Goal: Find contact information: Obtain details needed to contact an individual or organization

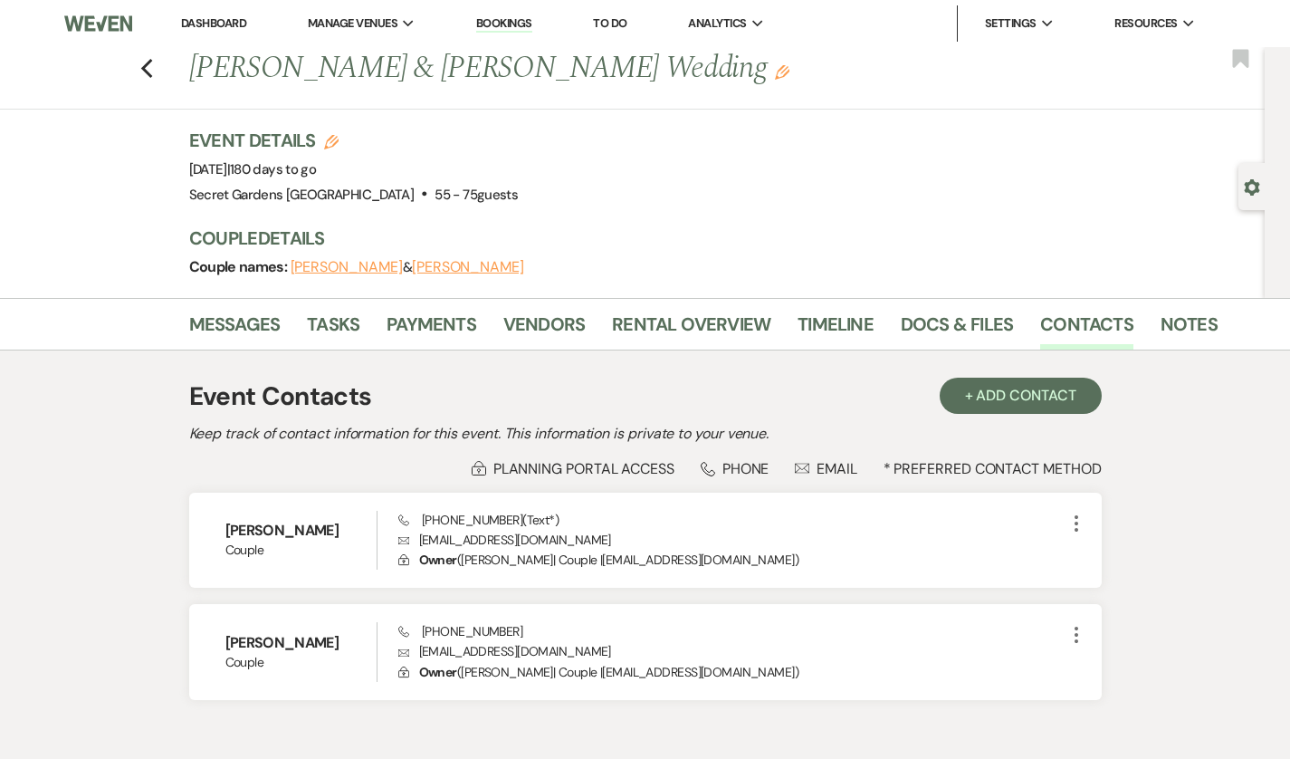
click at [140, 72] on icon "Previous" at bounding box center [147, 69] width 14 height 22
select select "8"
select select "4"
select select "5"
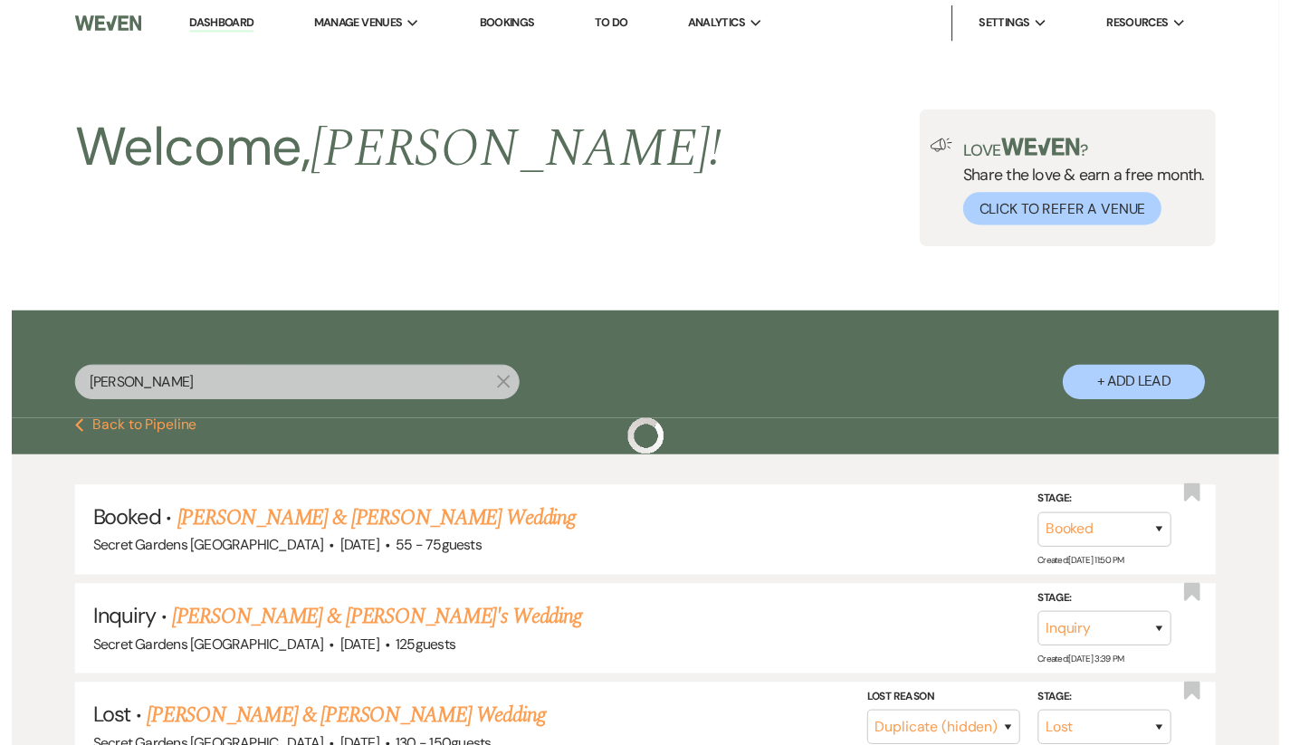
scroll to position [128, 0]
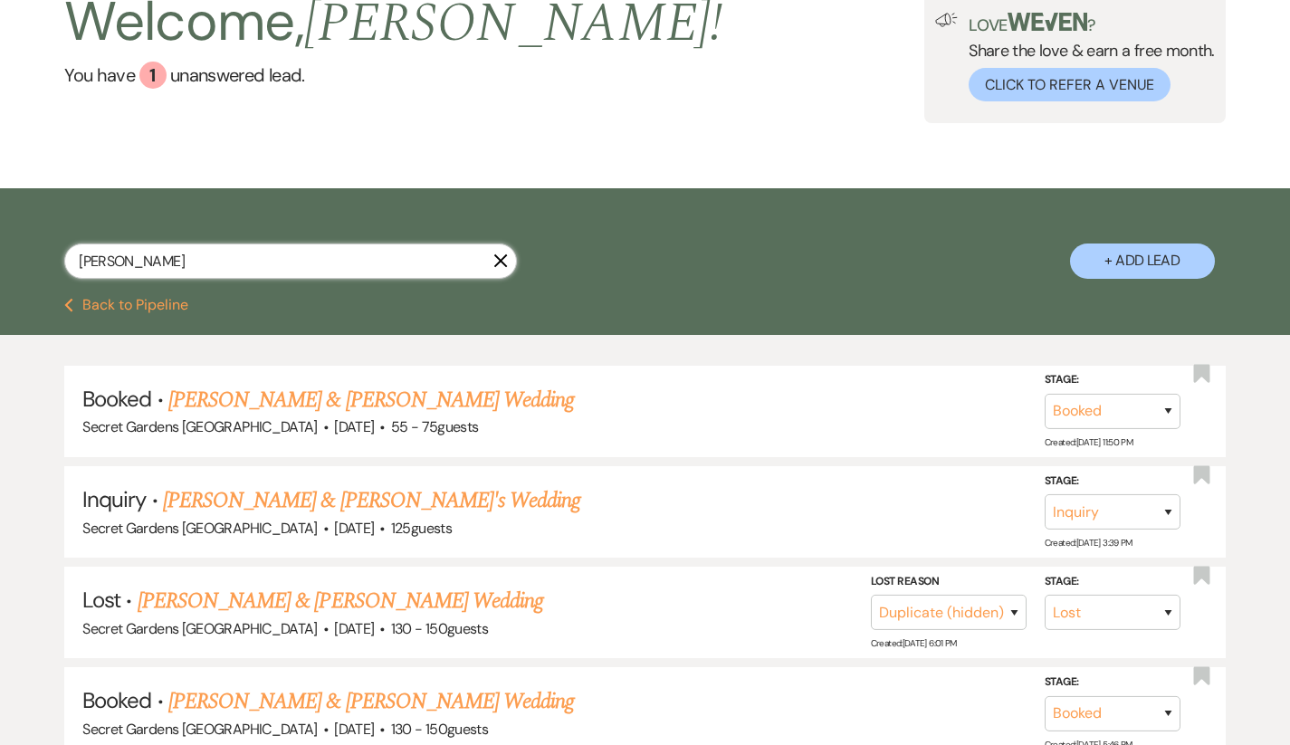
drag, startPoint x: 187, startPoint y: 251, endPoint x: 0, endPoint y: 243, distance: 187.6
click at [0, 243] on div "[PERSON_NAME] X + Add Lead" at bounding box center [645, 245] width 1290 height 96
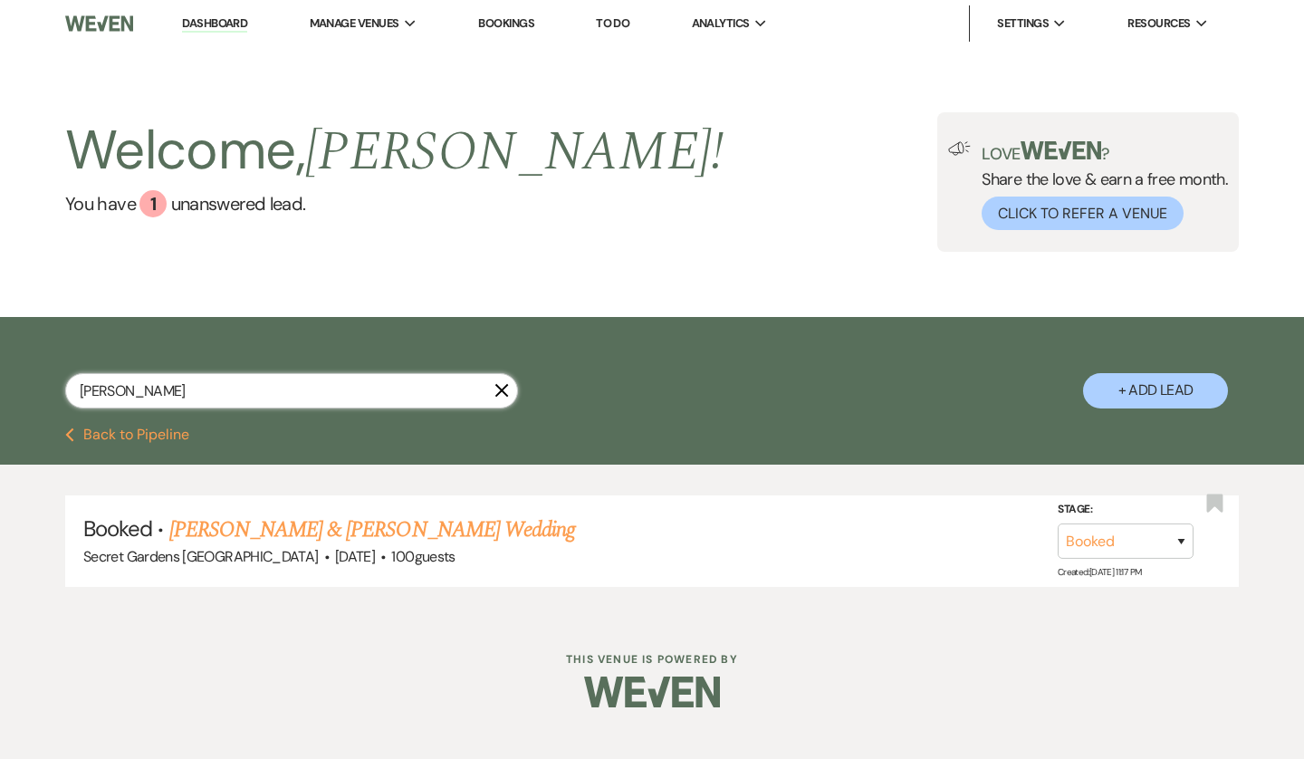
type input "[PERSON_NAME]"
click at [234, 521] on link "[PERSON_NAME] & [PERSON_NAME] Wedding" at bounding box center [372, 529] width 406 height 33
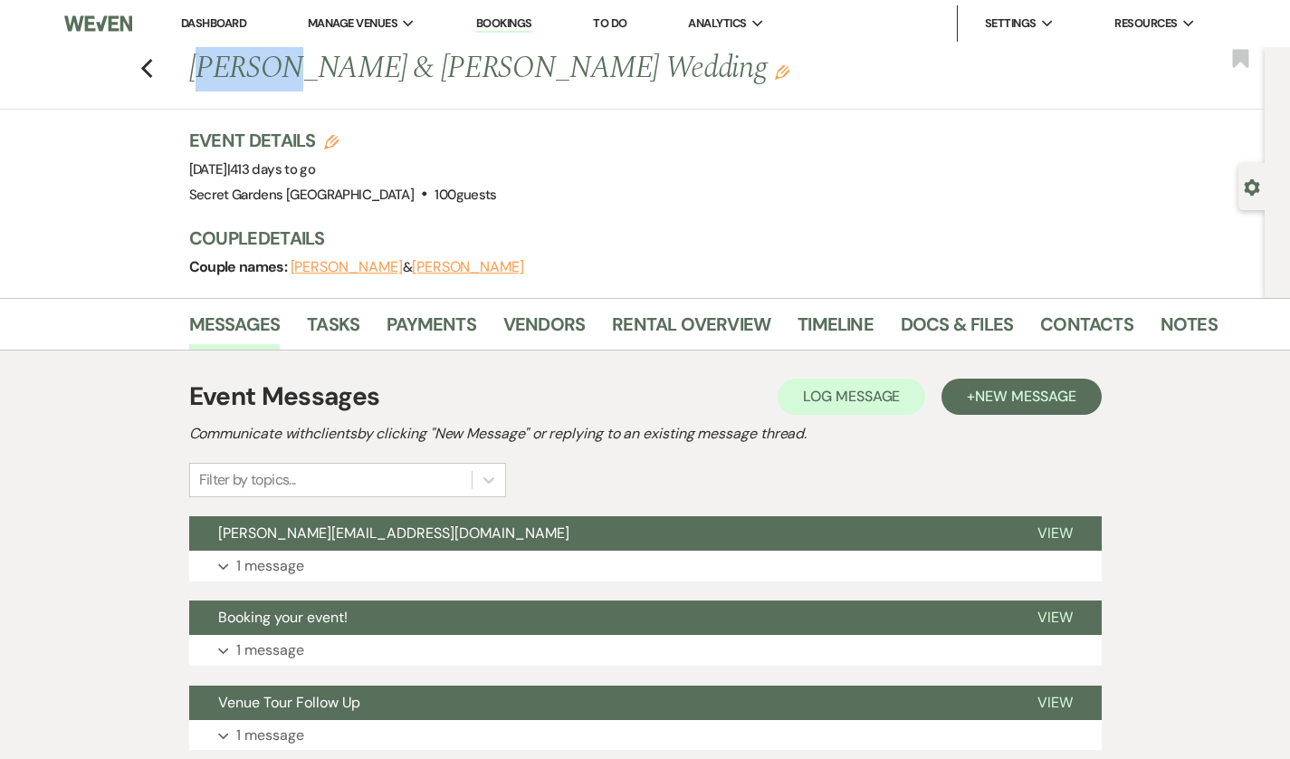
drag, startPoint x: 139, startPoint y: 67, endPoint x: 234, endPoint y: 72, distance: 94.3
click at [234, 72] on h1 "[PERSON_NAME] & [PERSON_NAME] Wedding Edit" at bounding box center [594, 68] width 811 height 43
drag, startPoint x: 136, startPoint y: 71, endPoint x: 348, endPoint y: 72, distance: 211.8
click at [348, 72] on h1 "[PERSON_NAME] & [PERSON_NAME] Wedding Edit" at bounding box center [594, 68] width 811 height 43
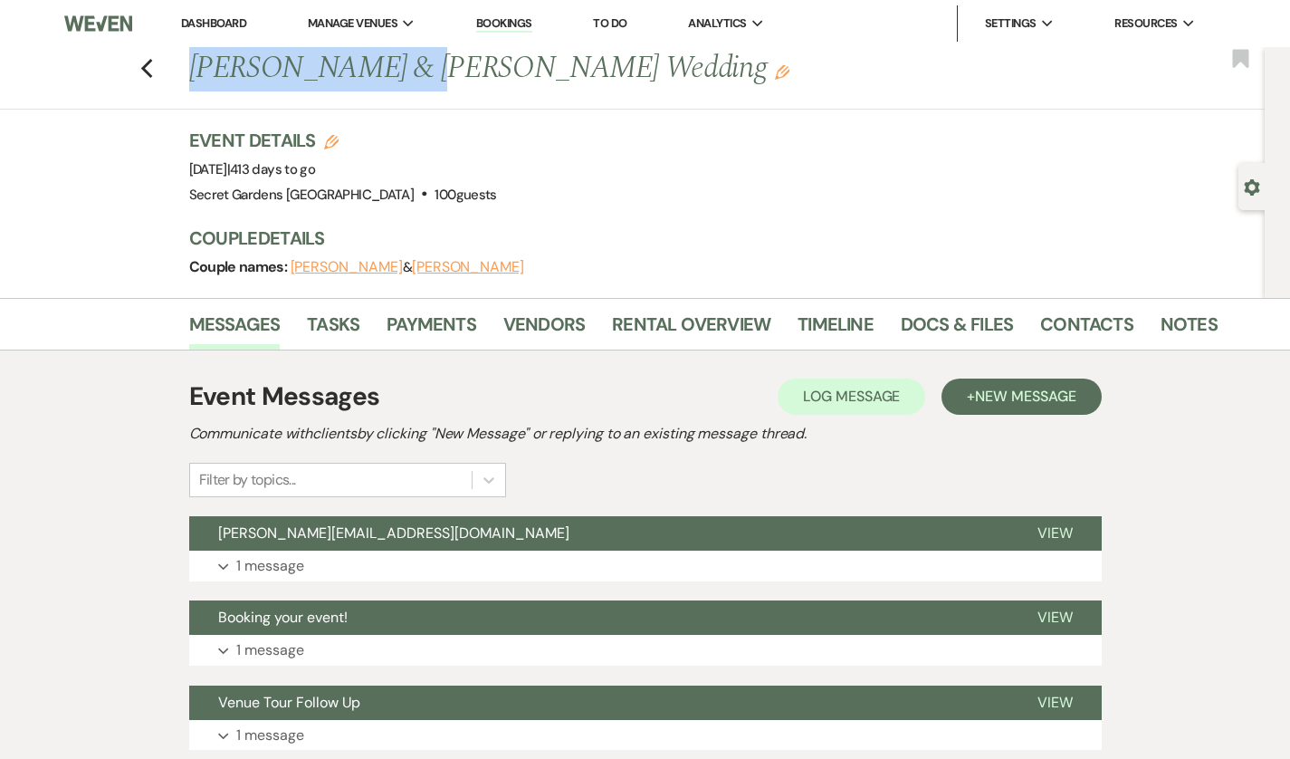
copy h1 "[PERSON_NAME]"
click at [612, 333] on link "Rental Overview" at bounding box center [691, 330] width 158 height 40
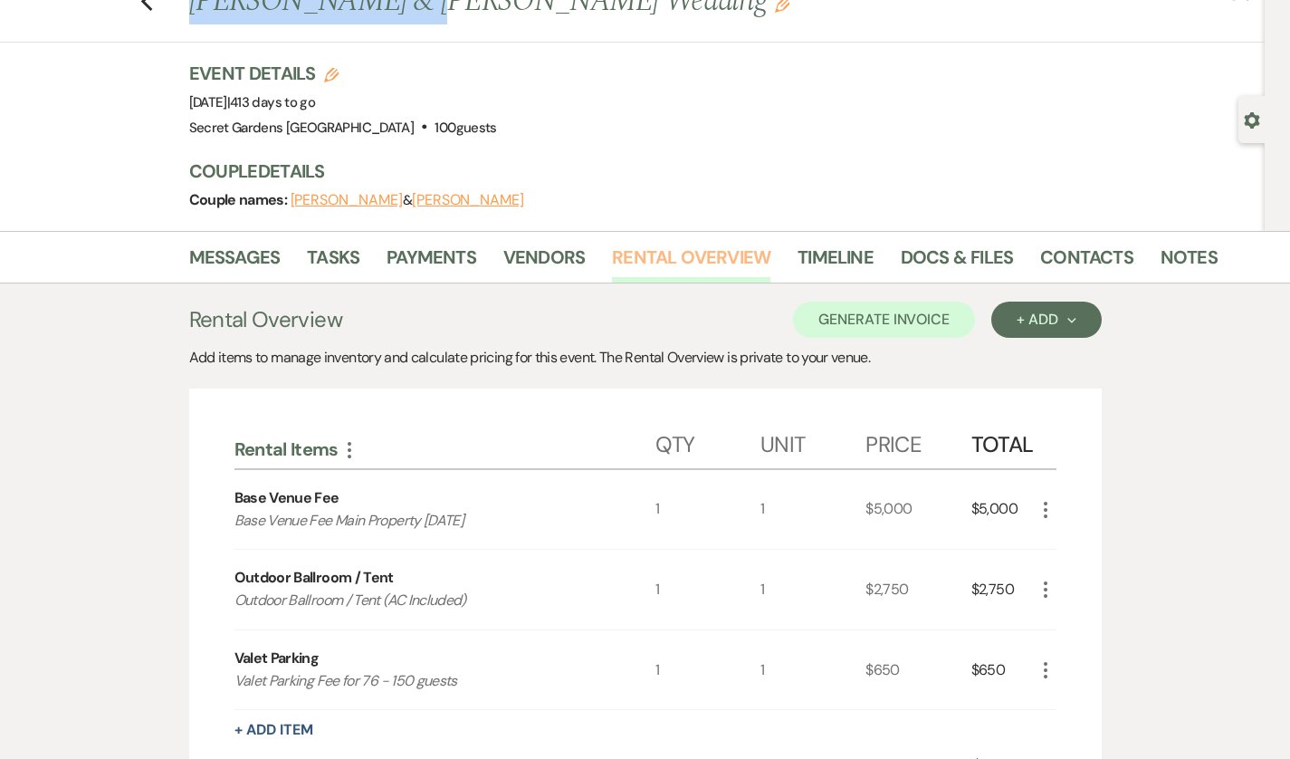
scroll to position [64, 0]
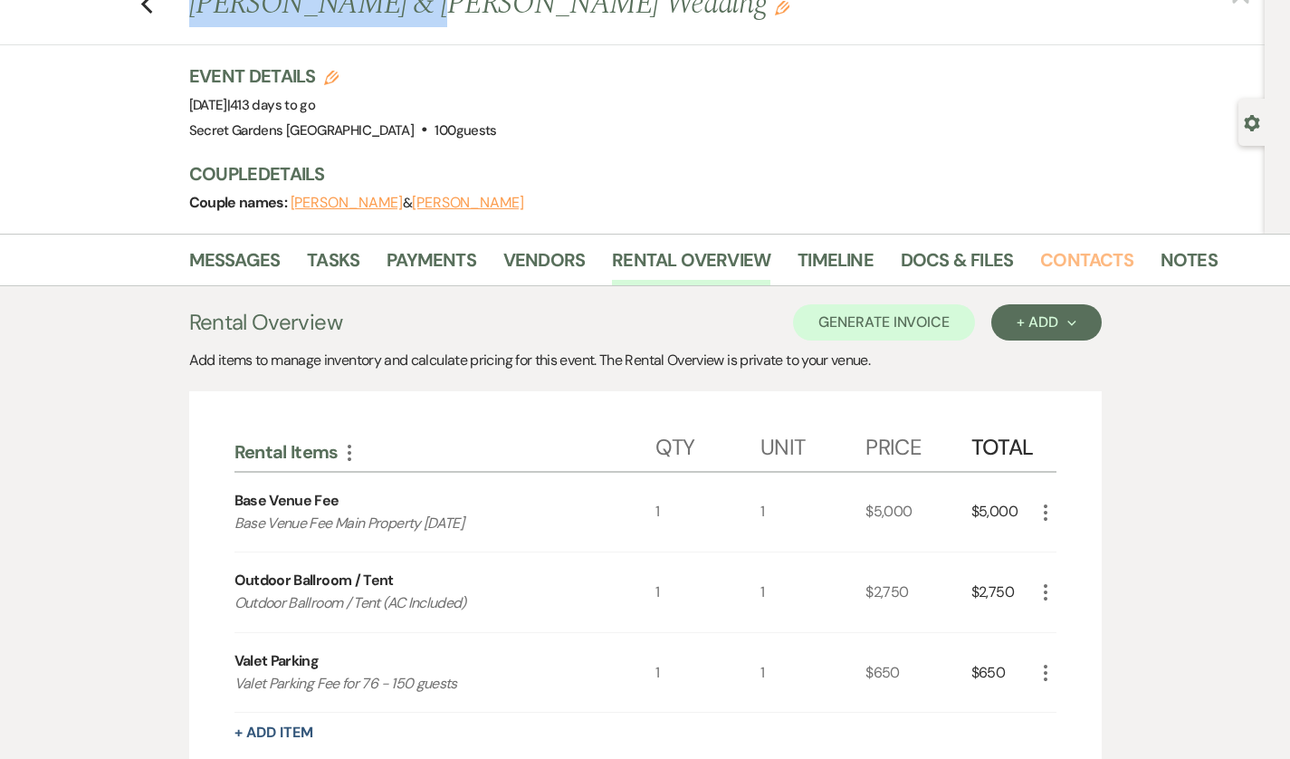
click at [1040, 260] on link "Contacts" at bounding box center [1086, 265] width 93 height 40
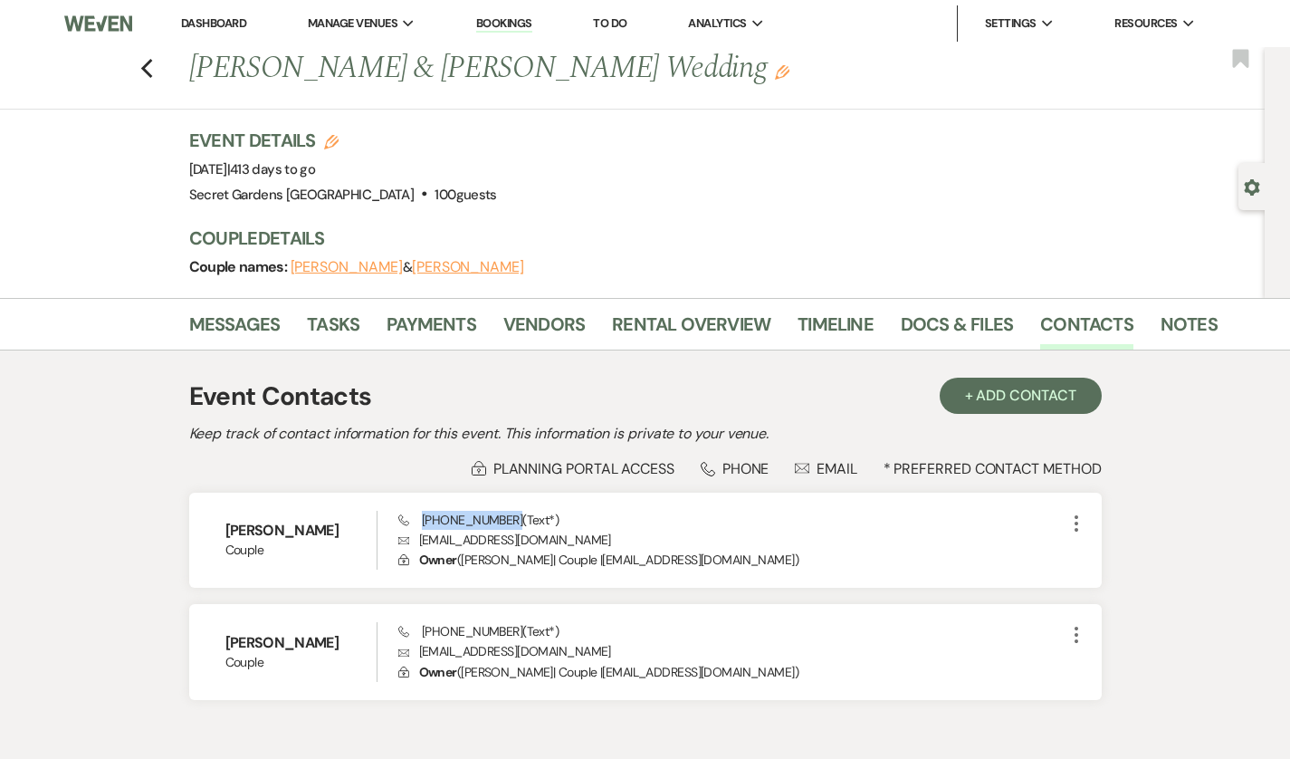
drag, startPoint x: 387, startPoint y: 521, endPoint x: 469, endPoint y: 521, distance: 82.4
click at [469, 521] on span "Phone [PHONE_NUMBER] (Text*)" at bounding box center [478, 519] width 160 height 16
copy span "[PHONE_NUMBER]"
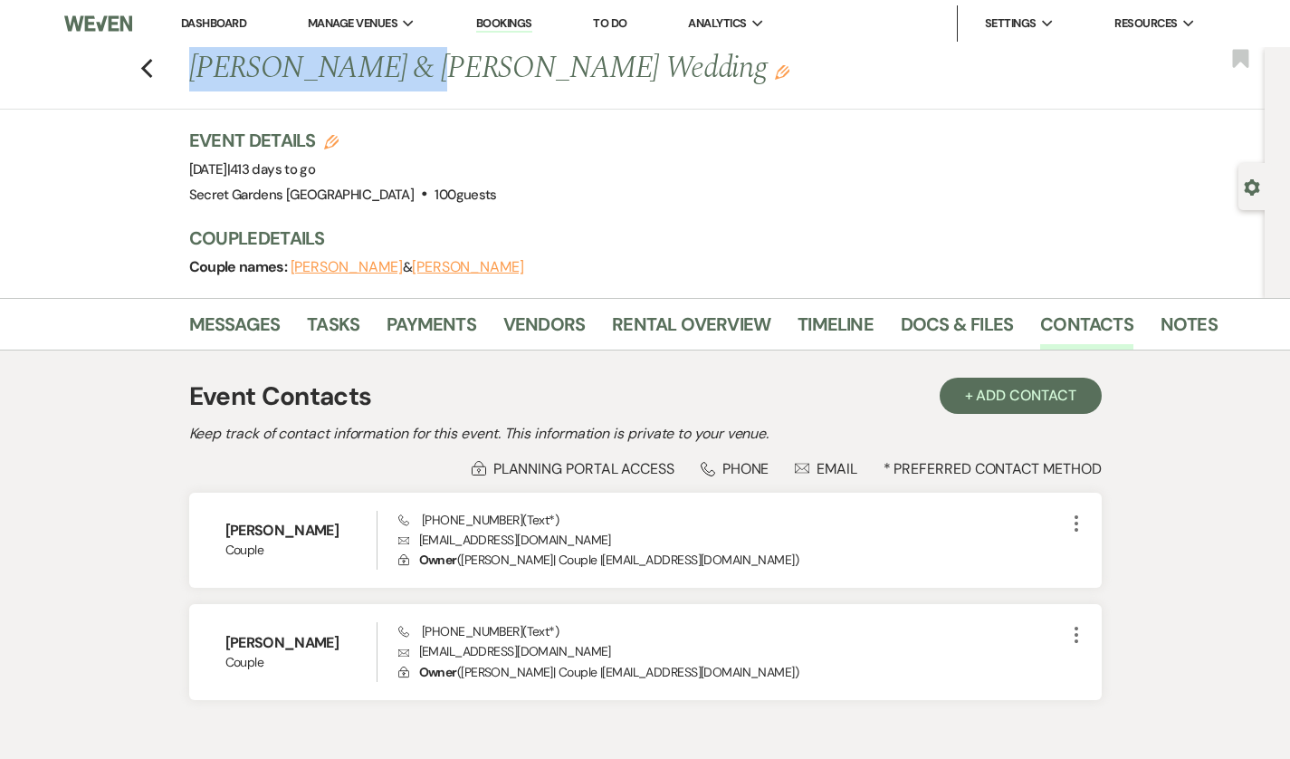
drag, startPoint x: 348, startPoint y: 69, endPoint x: 136, endPoint y: 58, distance: 212.1
click at [189, 58] on h1 "[PERSON_NAME] & [PERSON_NAME] Wedding Edit" at bounding box center [594, 68] width 811 height 43
copy h1 "[PERSON_NAME]"
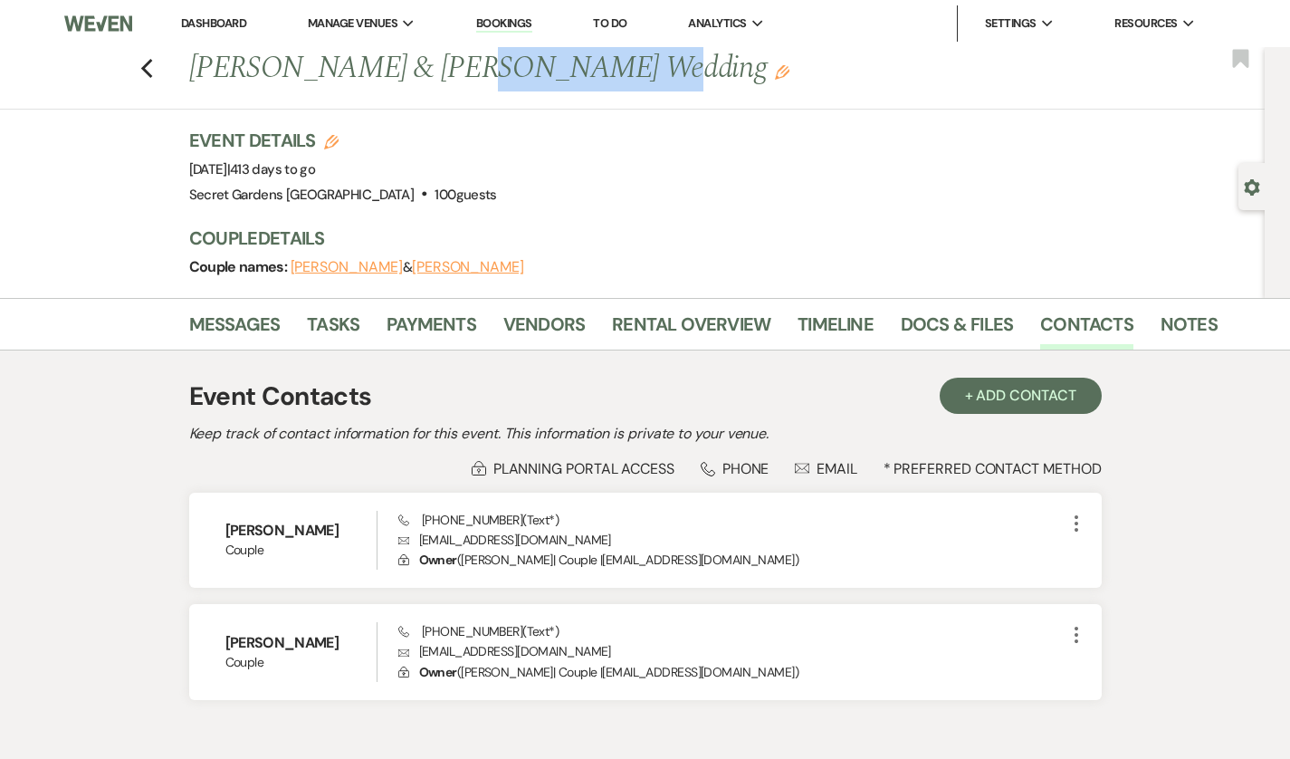
drag, startPoint x: 388, startPoint y: 67, endPoint x: 540, endPoint y: 63, distance: 151.2
click at [540, 63] on h1 "[PERSON_NAME] & [PERSON_NAME] Wedding Edit" at bounding box center [594, 68] width 811 height 43
copy h1 "[PERSON_NAME]"
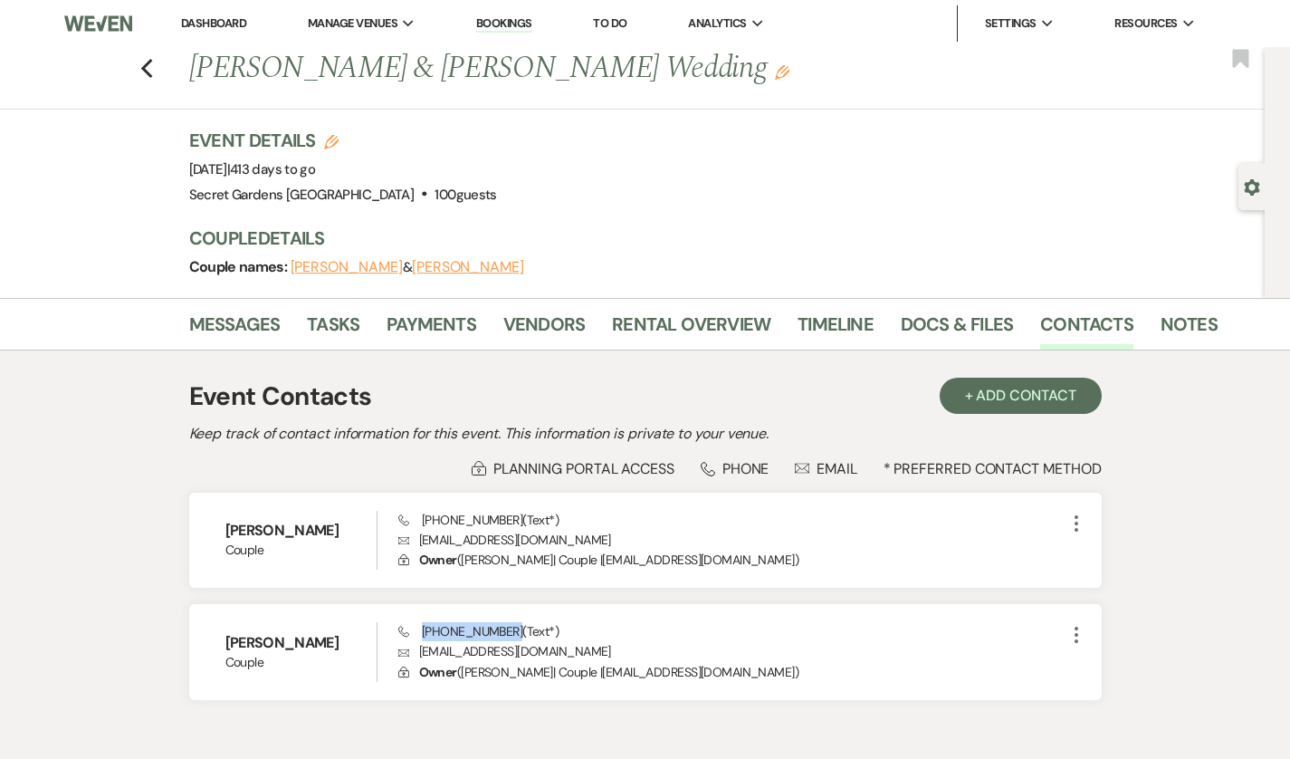
drag, startPoint x: 387, startPoint y: 627, endPoint x: 466, endPoint y: 633, distance: 79.8
click at [466, 633] on span "Phone [PHONE_NUMBER] (Text*)" at bounding box center [478, 631] width 160 height 16
copy span "[PHONE_NUMBER]"
drag, startPoint x: 385, startPoint y: 538, endPoint x: 511, endPoint y: 536, distance: 126.8
click at [511, 536] on p "Envelope [EMAIL_ADDRESS][DOMAIN_NAME]" at bounding box center [731, 540] width 667 height 20
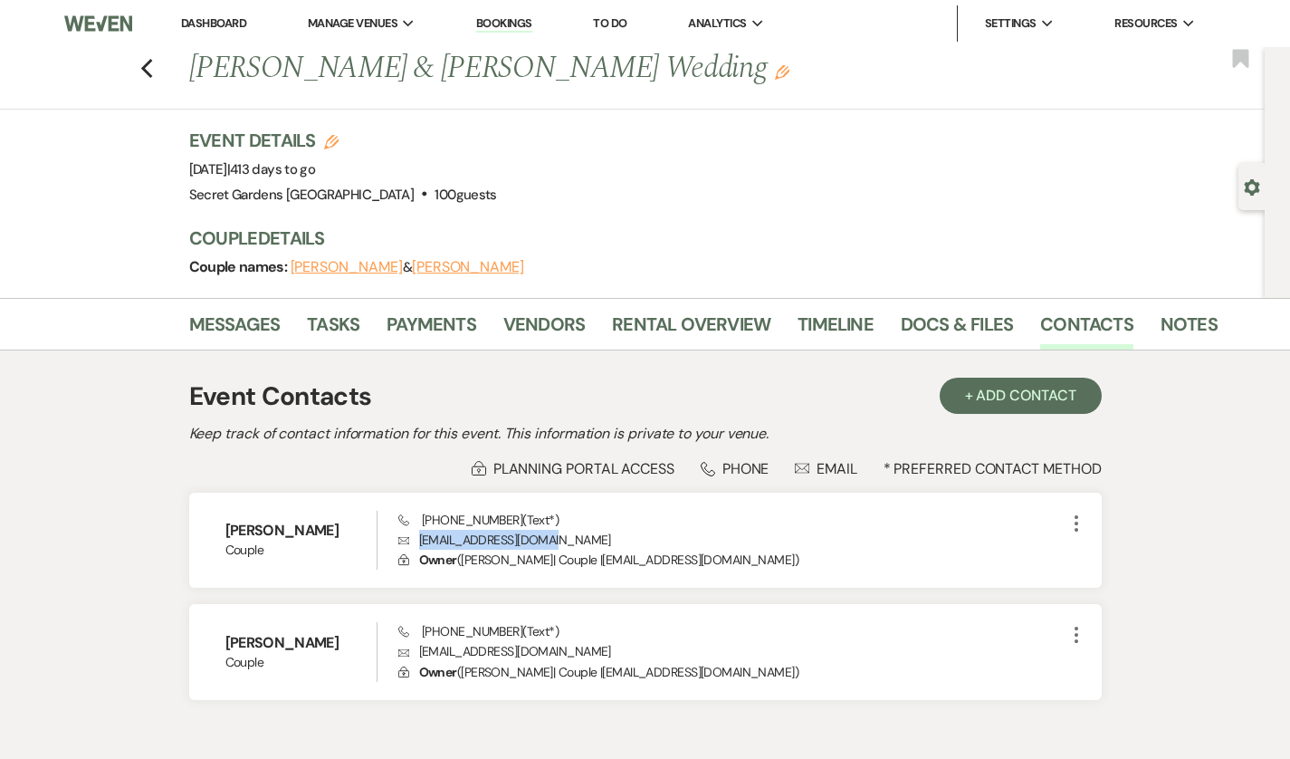
copy p "[EMAIL_ADDRESS][DOMAIN_NAME]"
drag, startPoint x: 385, startPoint y: 654, endPoint x: 507, endPoint y: 657, distance: 122.3
click at [507, 657] on p "Envelope [EMAIL_ADDRESS][DOMAIN_NAME]" at bounding box center [731, 651] width 667 height 20
copy p "[EMAIL_ADDRESS][DOMAIN_NAME]"
click at [140, 62] on use "button" at bounding box center [146, 69] width 12 height 20
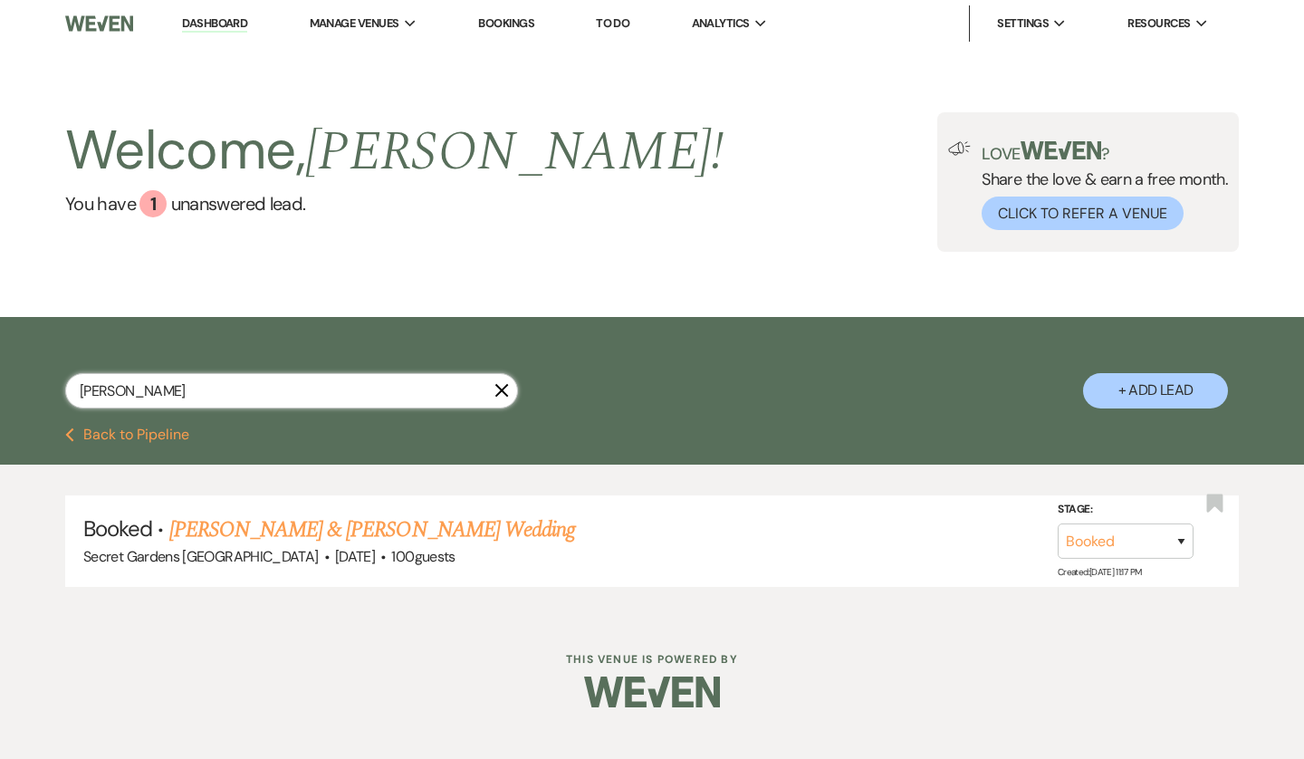
drag, startPoint x: 140, startPoint y: 389, endPoint x: 26, endPoint y: 371, distance: 115.5
click at [26, 371] on div "[PERSON_NAME] X + Add Lead" at bounding box center [652, 374] width 1304 height 97
type input "hawk"
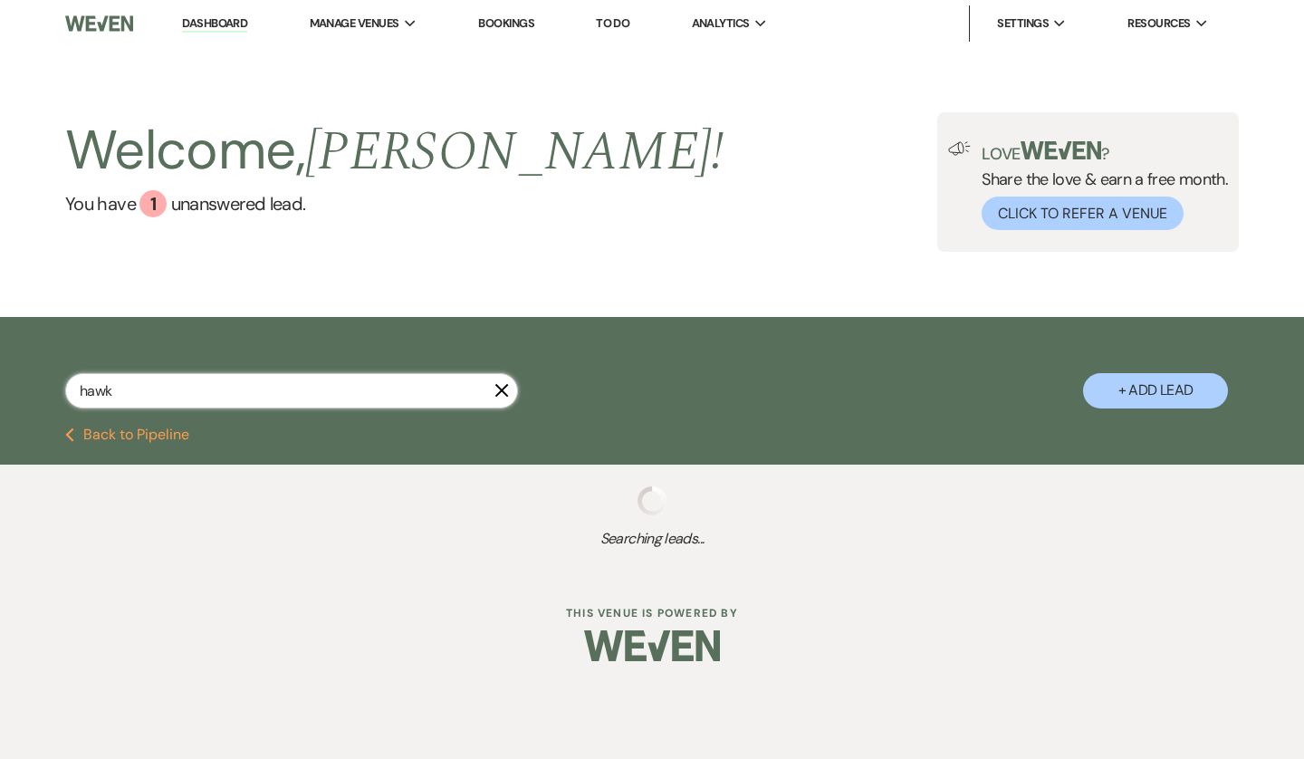
select select "6"
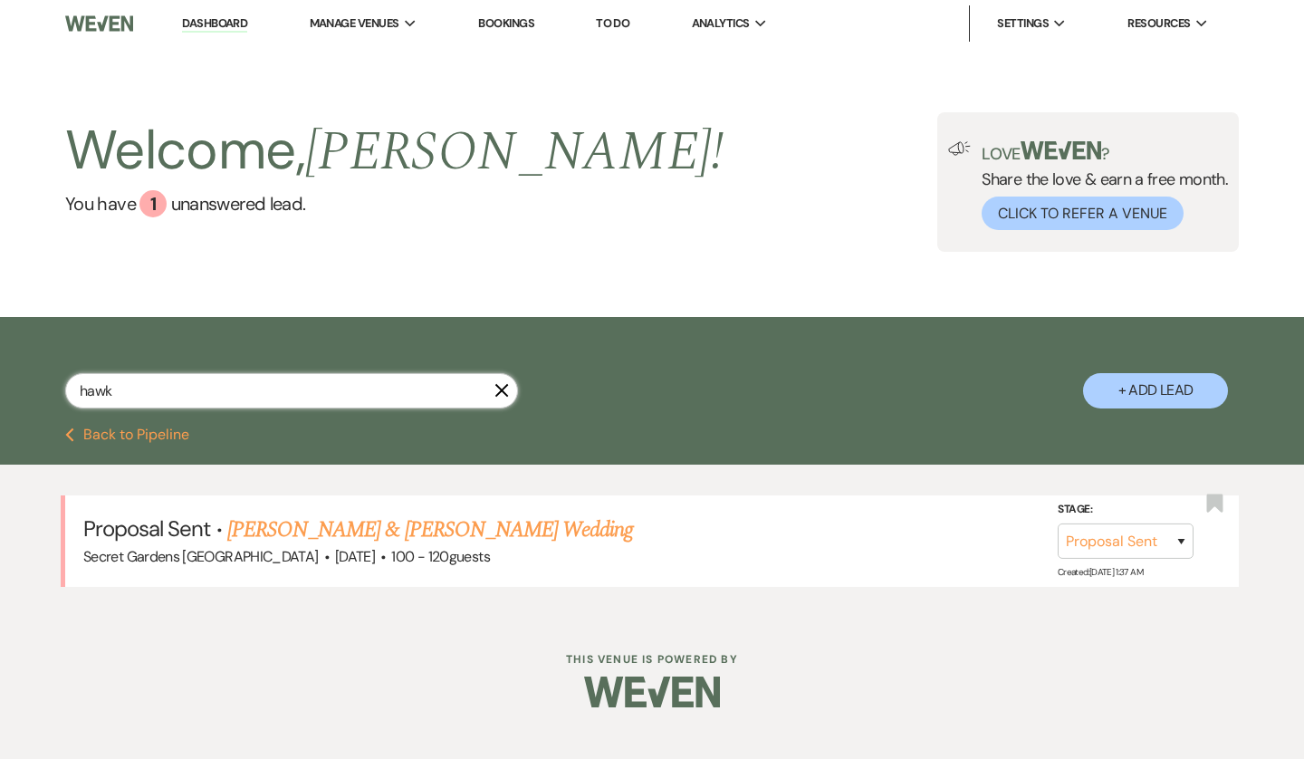
type input "hawk"
click at [306, 522] on link "[PERSON_NAME] & [PERSON_NAME] Wedding" at bounding box center [430, 529] width 406 height 33
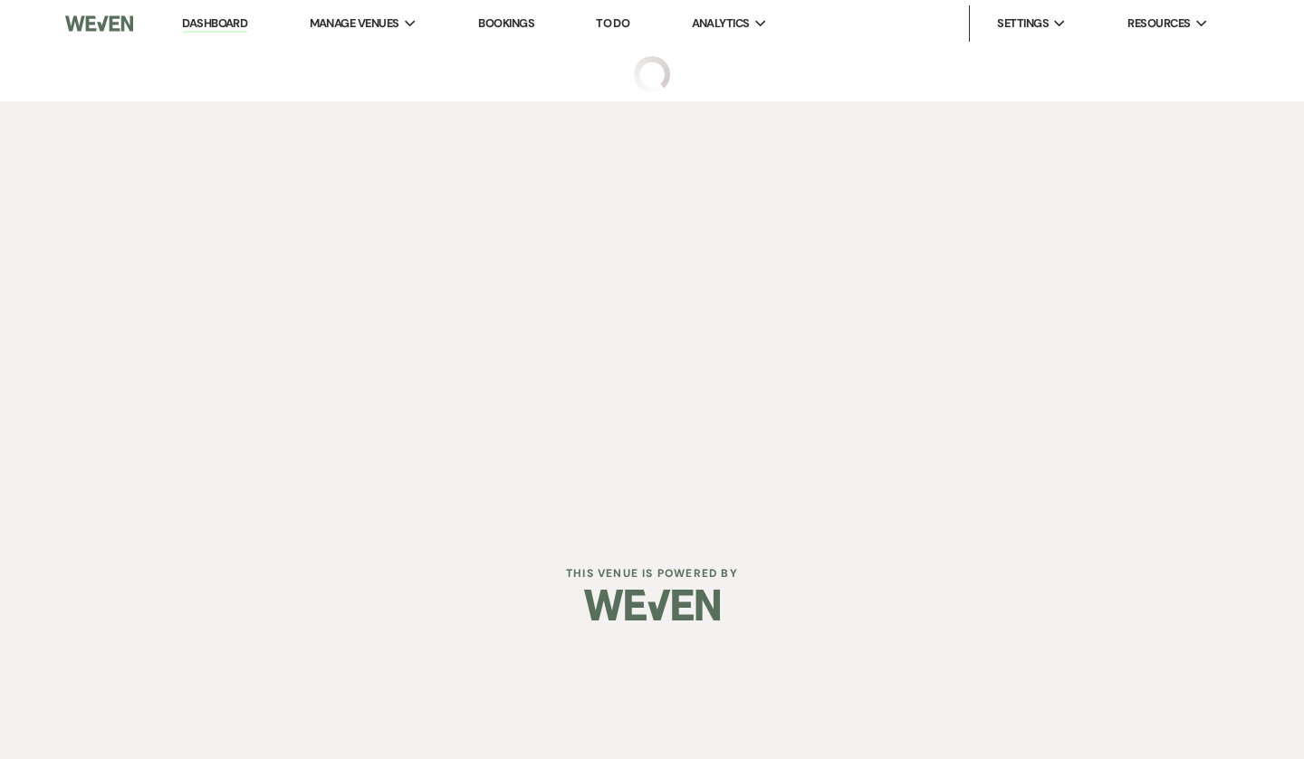
select select "6"
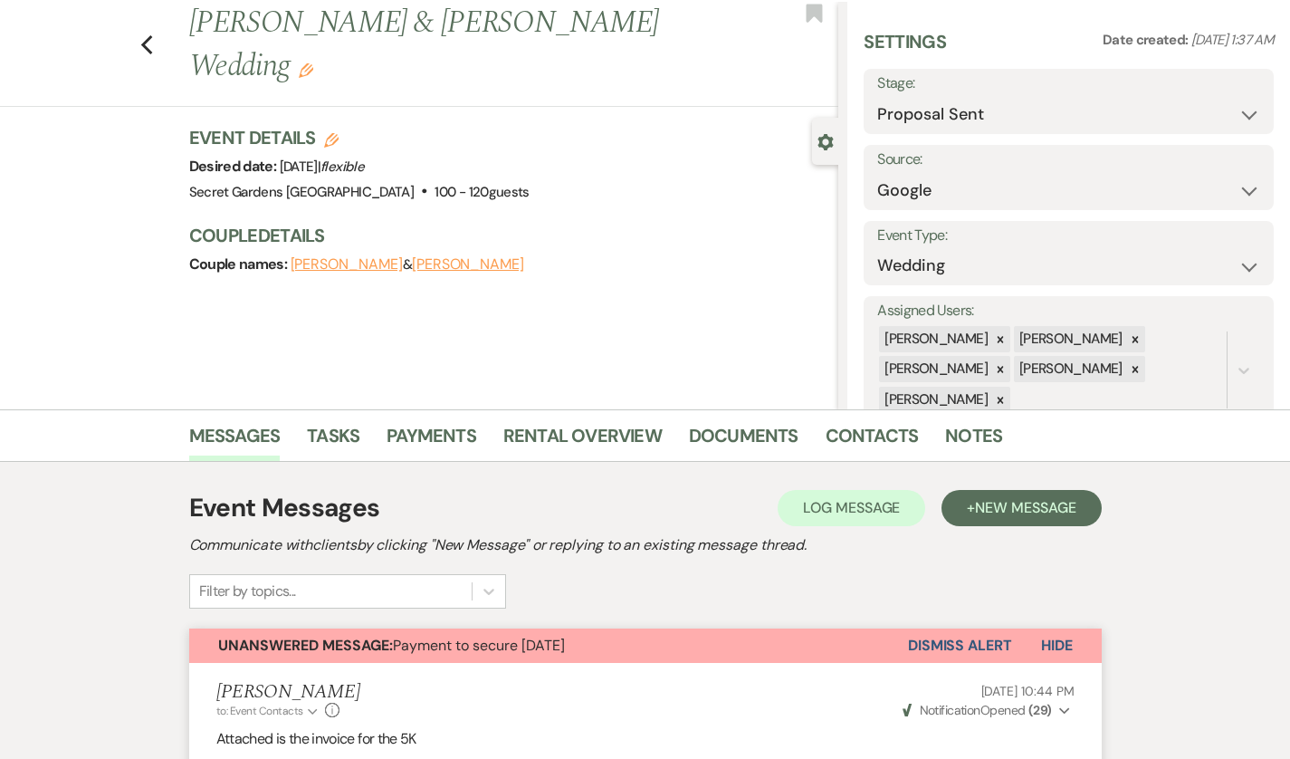
scroll to position [50, 0]
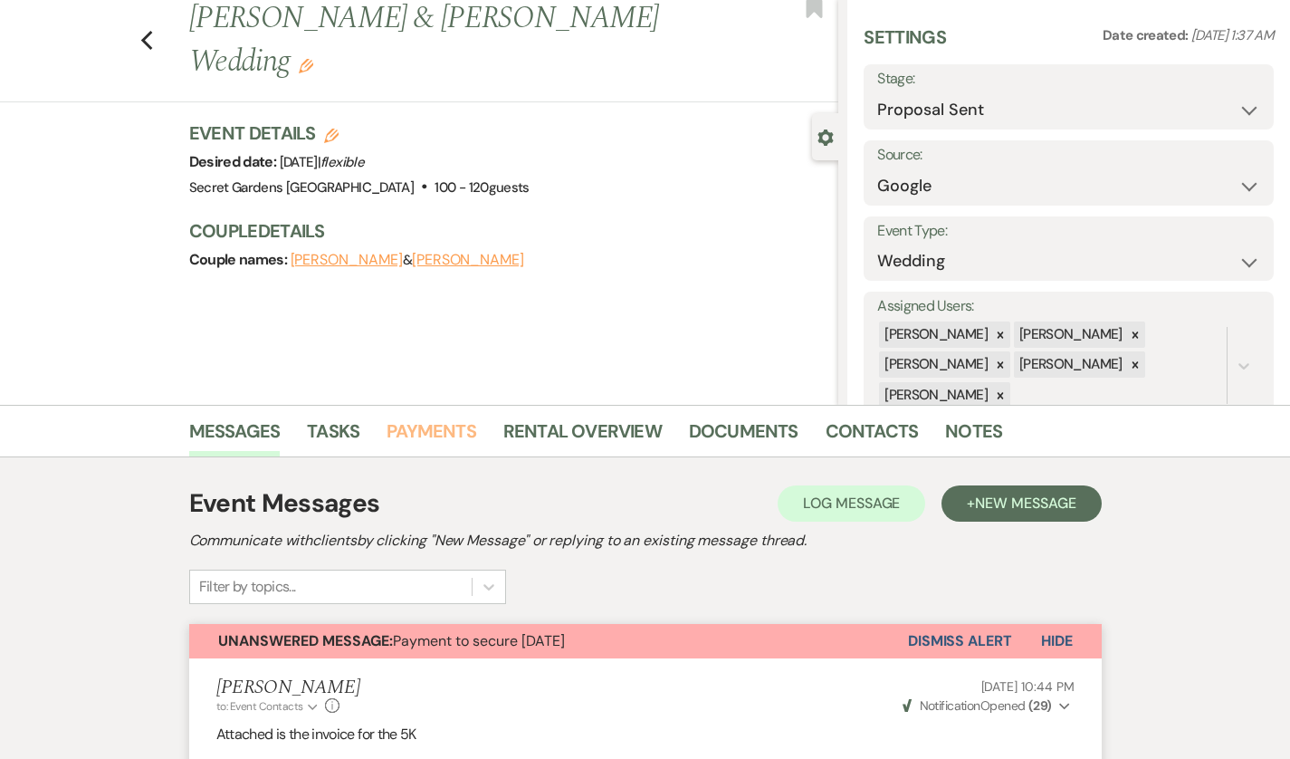
click at [387, 436] on link "Payments" at bounding box center [432, 436] width 90 height 40
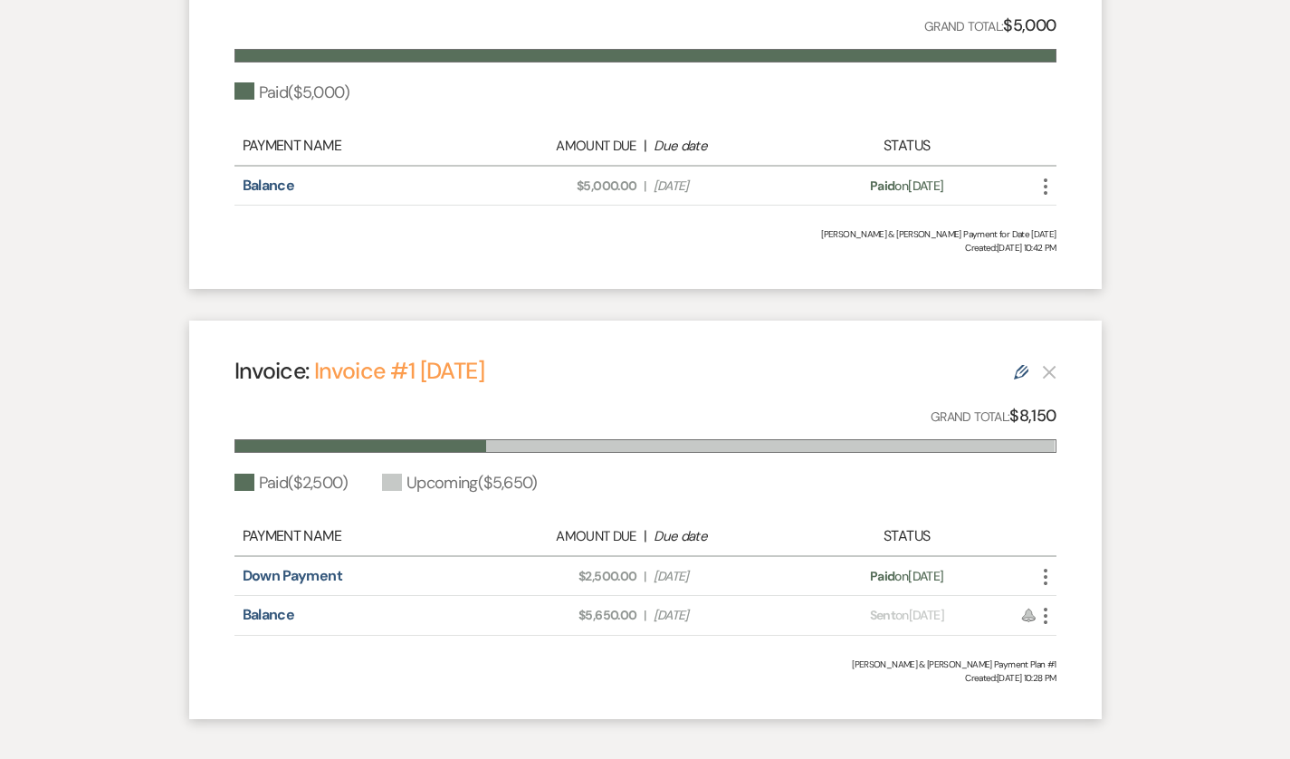
scroll to position [860, 0]
